Goal: Find specific page/section: Find specific page/section

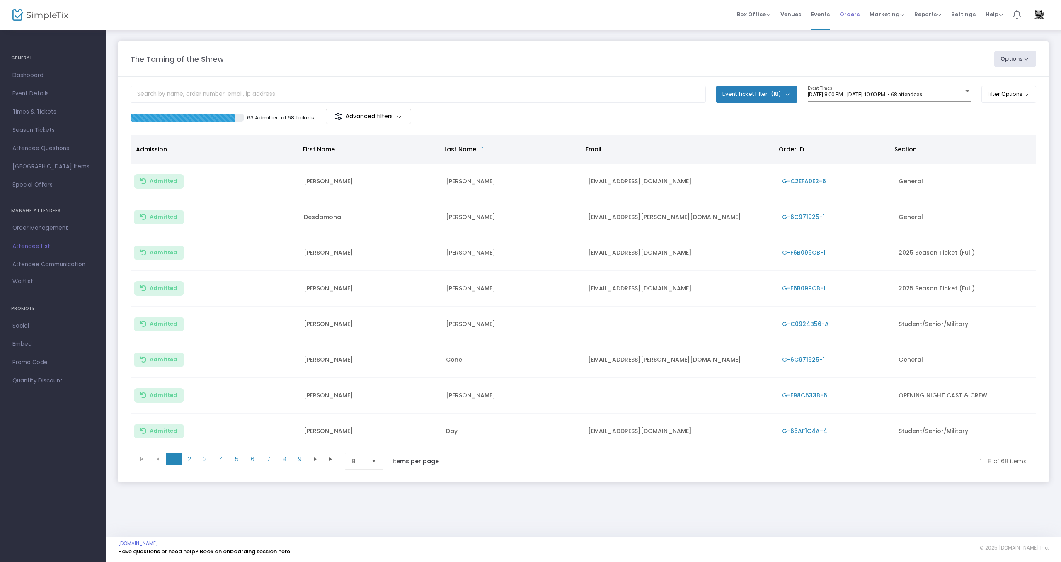
click at [855, 10] on span "Orders" at bounding box center [850, 14] width 20 height 21
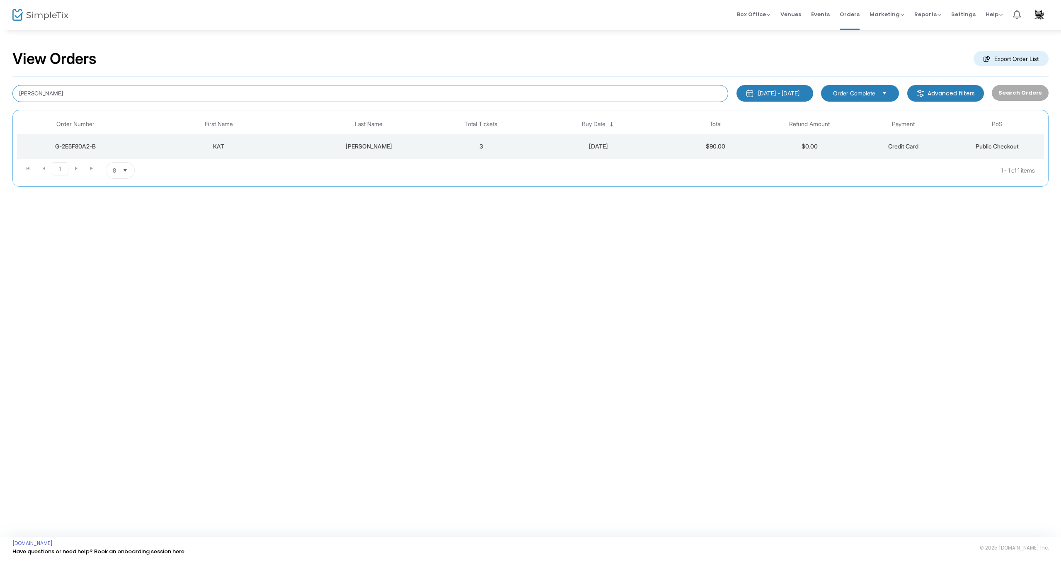
drag, startPoint x: 63, startPoint y: 93, endPoint x: 19, endPoint y: 95, distance: 44.0
click at [19, 95] on input "[PERSON_NAME]" at bounding box center [370, 93] width 716 height 17
click at [1010, 98] on button "Search Orders" at bounding box center [1020, 93] width 57 height 16
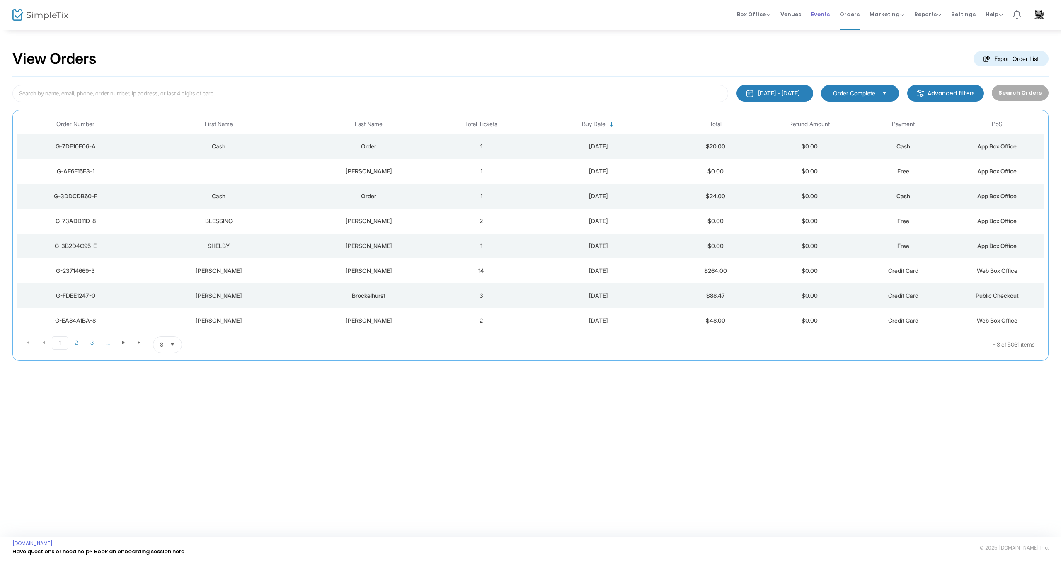
click at [823, 15] on span "Events" at bounding box center [820, 14] width 19 height 21
